Goal: Information Seeking & Learning: Learn about a topic

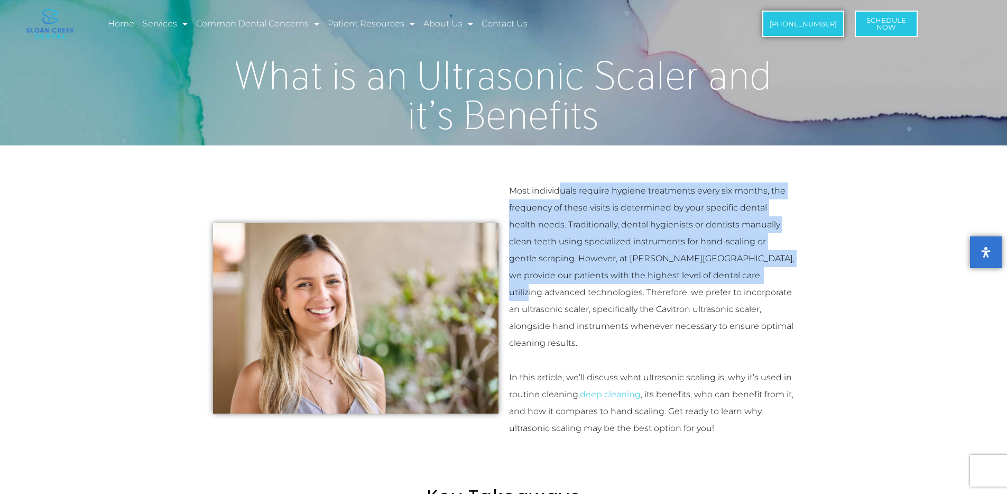
drag, startPoint x: 560, startPoint y: 189, endPoint x: 793, endPoint y: 275, distance: 247.6
click at [793, 275] on p "Most individuals require hygiene treatments every six months, the frequency of …" at bounding box center [652, 266] width 286 height 169
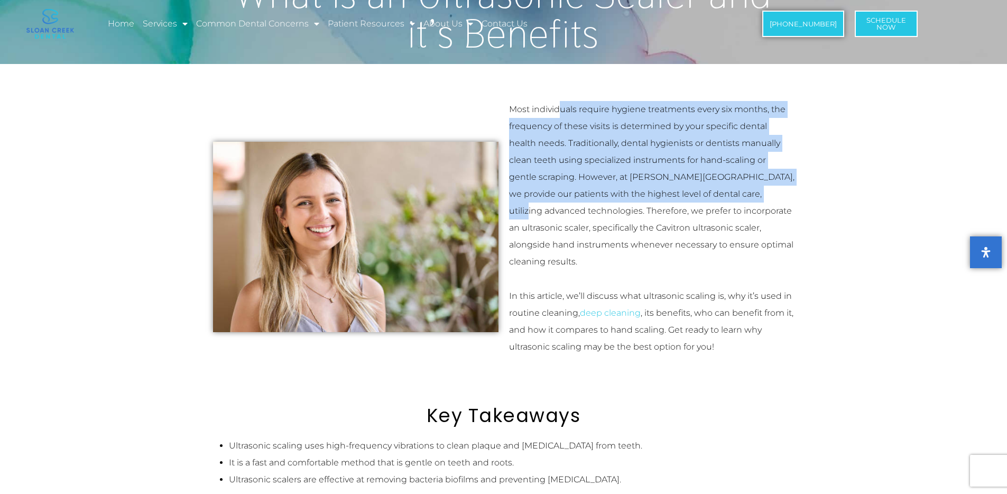
scroll to position [133, 0]
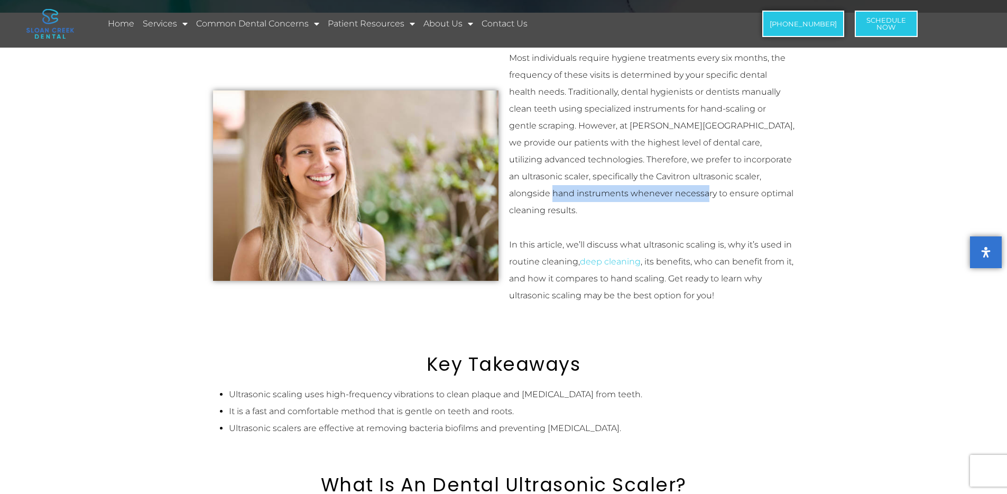
drag, startPoint x: 540, startPoint y: 195, endPoint x: 689, endPoint y: 198, distance: 149.1
click at [689, 198] on p "Most individuals require hygiene treatments every six months, the frequency of …" at bounding box center [652, 134] width 286 height 169
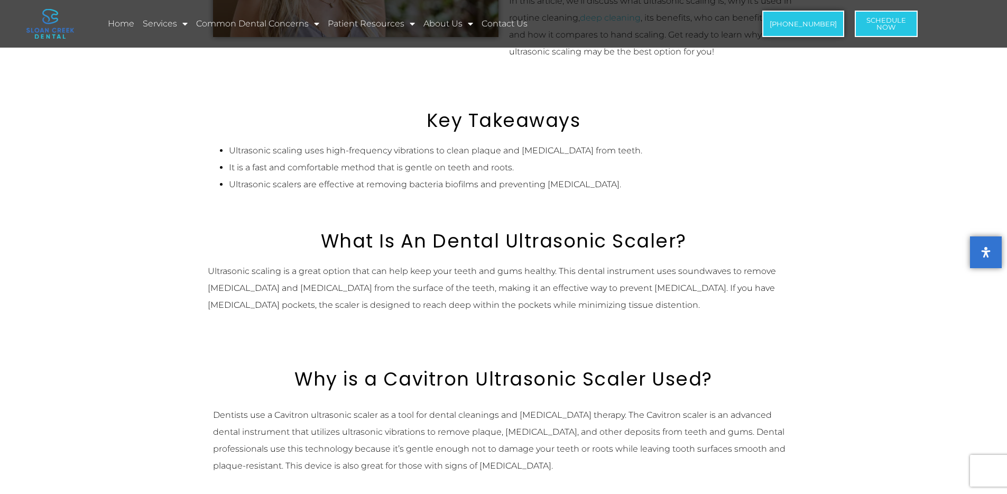
scroll to position [416, 0]
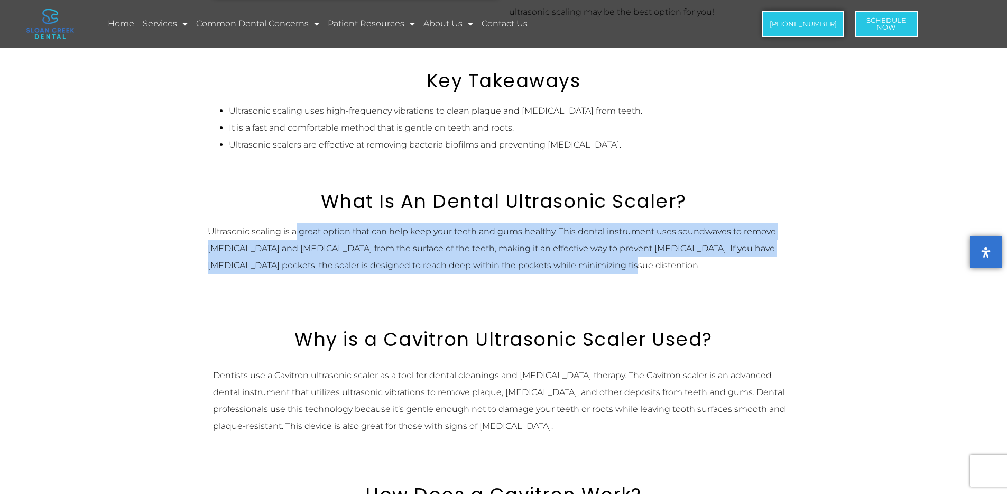
drag, startPoint x: 296, startPoint y: 217, endPoint x: 582, endPoint y: 253, distance: 287.7
click at [582, 253] on p "Ultrasonic scaling is a great option that can help keep your teeth and gums hea…" at bounding box center [504, 248] width 592 height 51
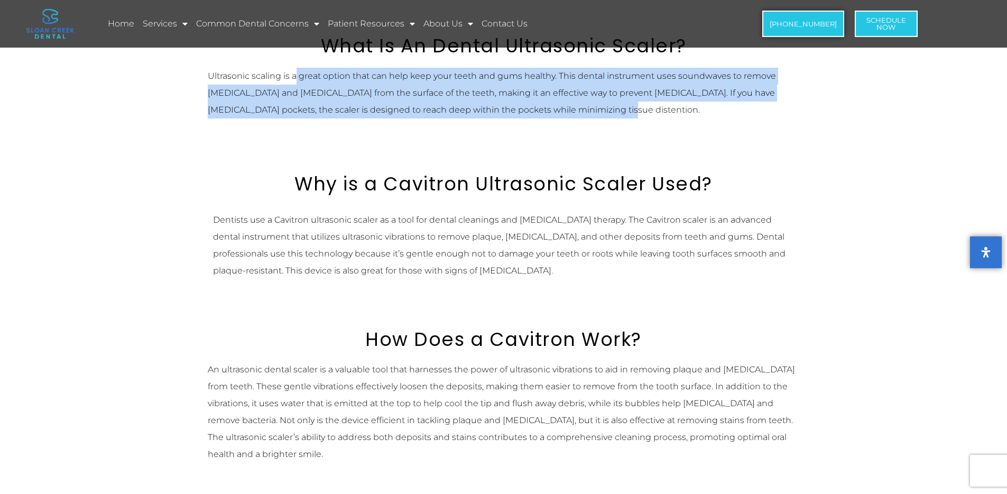
scroll to position [579, 0]
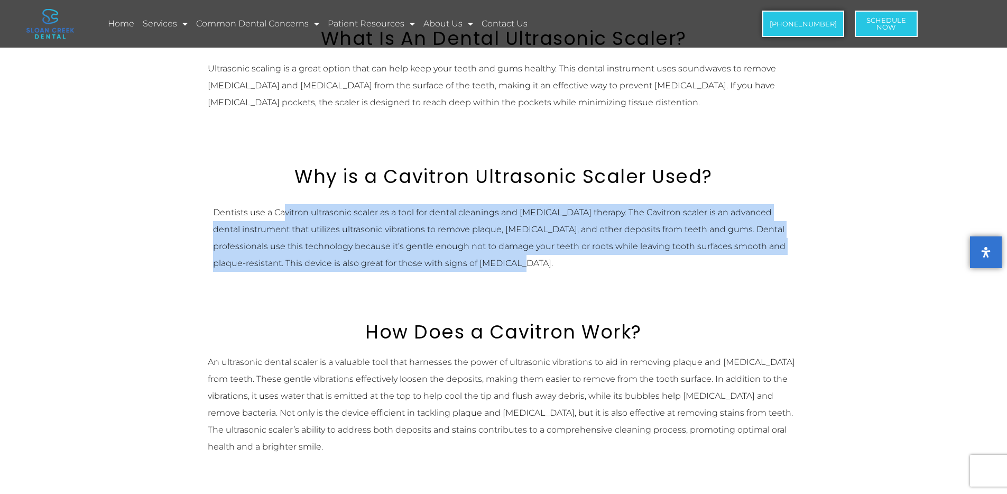
drag, startPoint x: 320, startPoint y: 200, endPoint x: 523, endPoint y: 250, distance: 208.4
click at [523, 250] on p "Dentists use a Cavitron ultrasonic scaler as a tool for dental cleanings and [M…" at bounding box center [504, 238] width 582 height 68
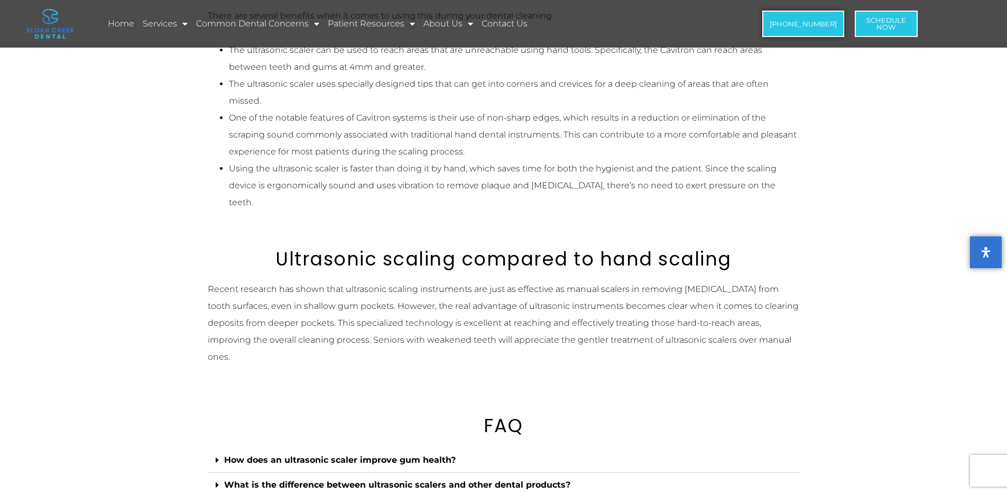
scroll to position [1325, 0]
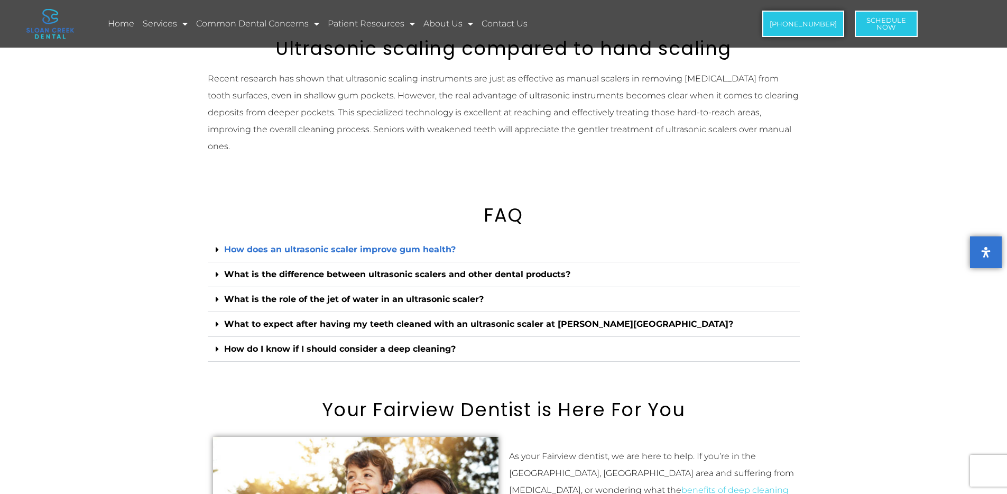
click at [334, 244] on link "How does an ultrasonic scaler improve gum health?" at bounding box center [340, 249] width 232 height 10
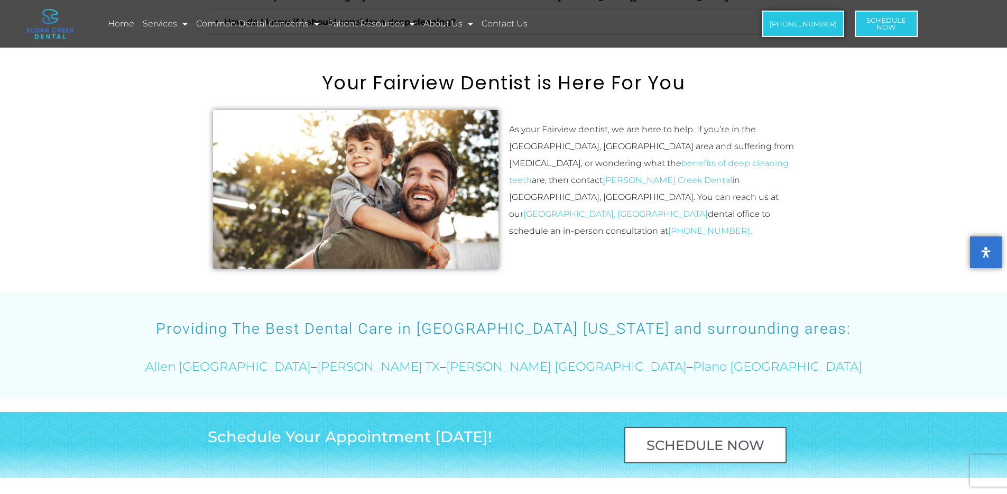
scroll to position [1502, 0]
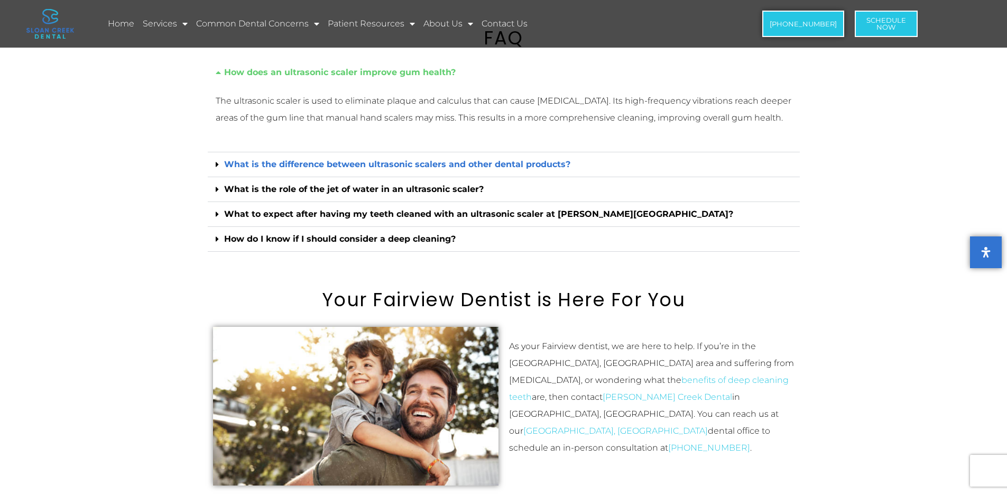
click at [337, 159] on link "What is the difference between ultrasonic scalers and other dental products?" at bounding box center [397, 164] width 346 height 10
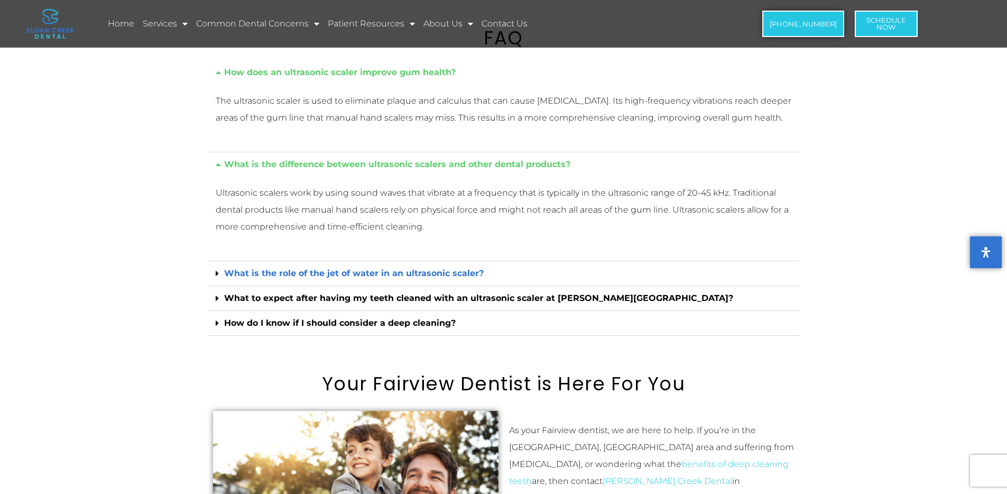
click at [293, 268] on link "What is the role of the jet of water in an ultrasonic scaler?" at bounding box center [354, 273] width 260 height 10
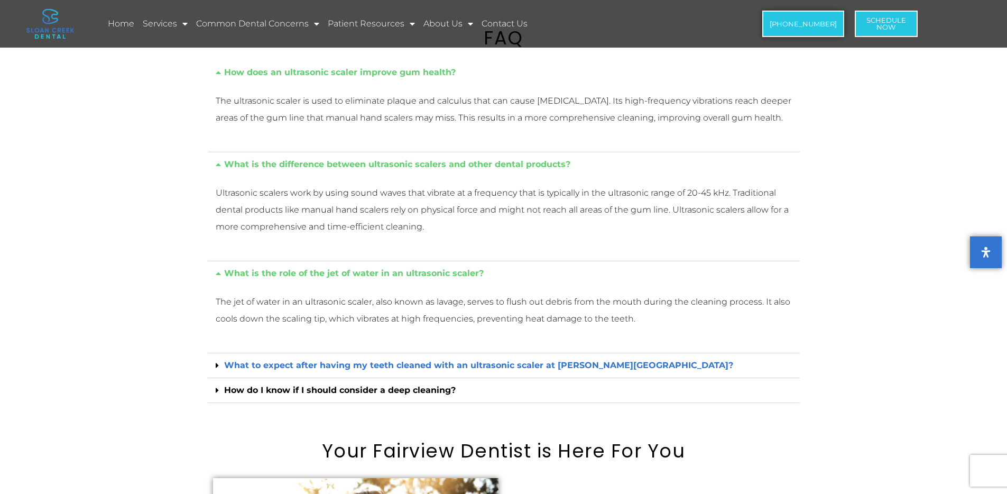
click at [291, 360] on link "What to expect after having my teeth cleaned with an ultrasonic scaler at [PERS…" at bounding box center [478, 365] width 509 height 10
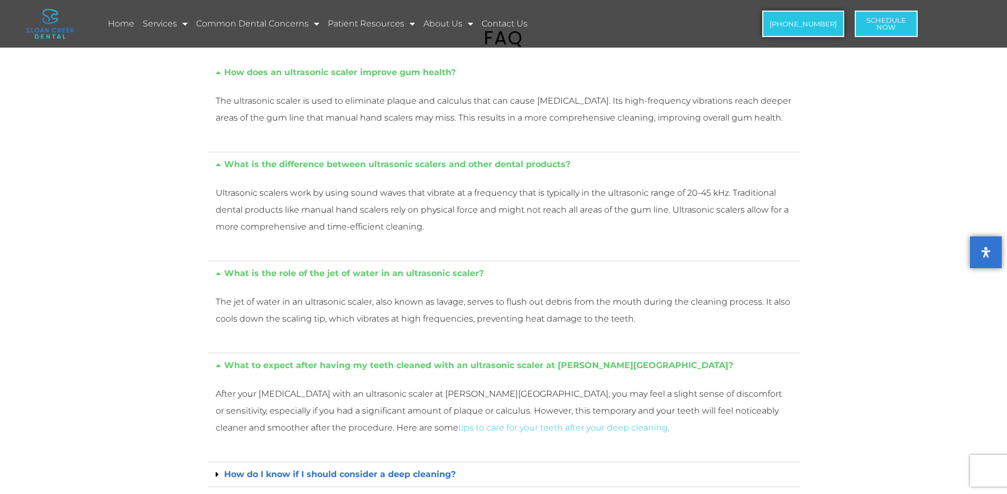
click at [307, 469] on link "How do I know if I should consider a deep cleaning?" at bounding box center [340, 474] width 232 height 10
